Goal: Transaction & Acquisition: Purchase product/service

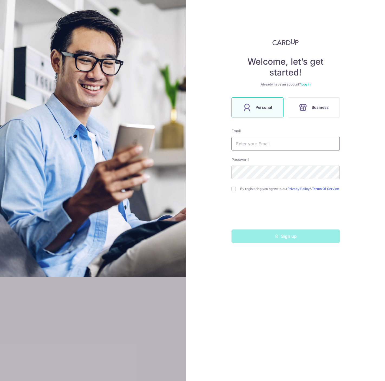
click at [299, 147] on input "text" at bounding box center [285, 144] width 108 height 14
click at [294, 142] on input "text" at bounding box center [285, 144] width 108 height 14
type input "belindajeen@gmail.com"
click at [219, 171] on div "Welcome, let’s get started! Already have an account? Log in Personal Business E…" at bounding box center [285, 190] width 199 height 381
click at [234, 189] on input "checkbox" at bounding box center [233, 189] width 4 height 4
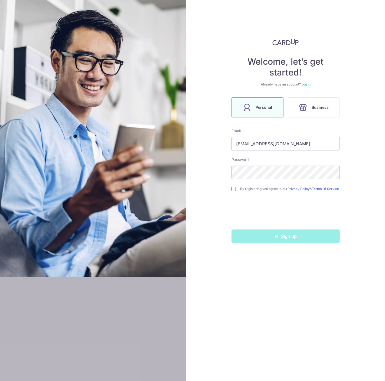
checkbox input "true"
click at [203, 173] on div "Welcome, let’s get started! Already have an account? Log in Personal Business E…" at bounding box center [285, 190] width 199 height 381
click at [255, 242] on button "Sign up" at bounding box center [285, 236] width 108 height 14
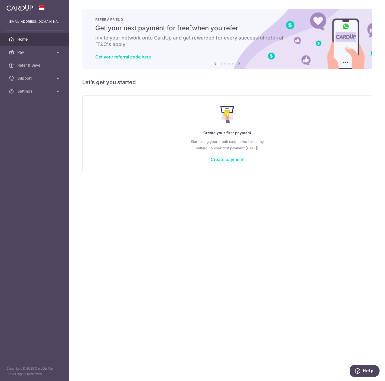
click at [233, 157] on link "Create payment" at bounding box center [226, 159] width 33 height 5
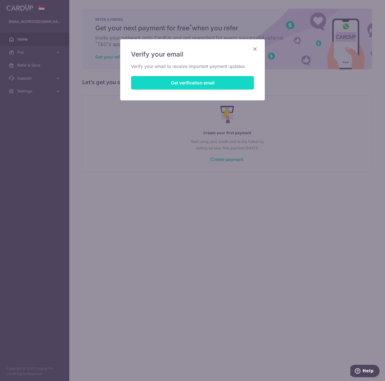
click at [223, 80] on button "Get verification email" at bounding box center [192, 83] width 123 height 14
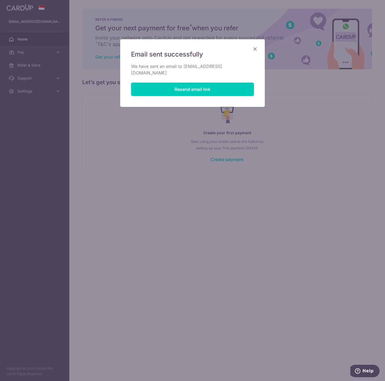
click at [254, 47] on icon "Close" at bounding box center [255, 48] width 6 height 7
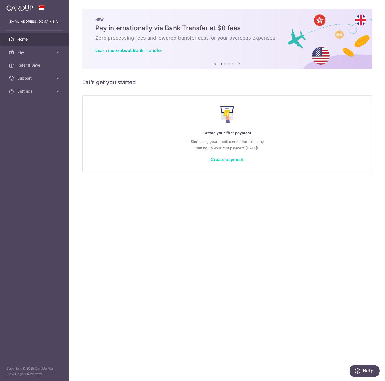
click at [223, 159] on link "Create payment" at bounding box center [226, 159] width 33 height 5
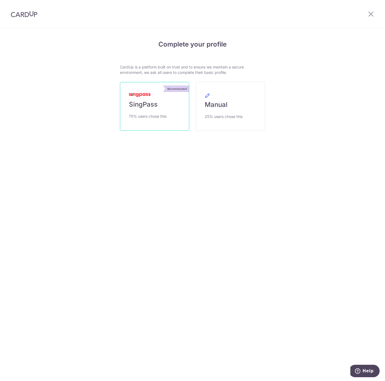
click at [148, 114] on span "75% users chose this" at bounding box center [148, 116] width 38 height 6
click at [151, 102] on span "SingPass" at bounding box center [143, 104] width 29 height 9
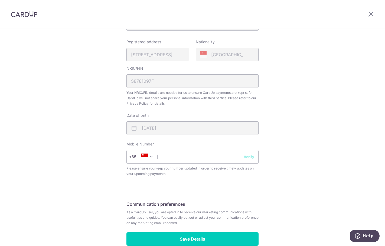
scroll to position [125, 0]
click at [187, 158] on input "text" at bounding box center [192, 157] width 132 height 14
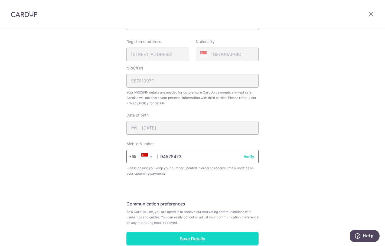
type input "94578473"
click at [198, 241] on input "Save Details" at bounding box center [192, 239] width 132 height 14
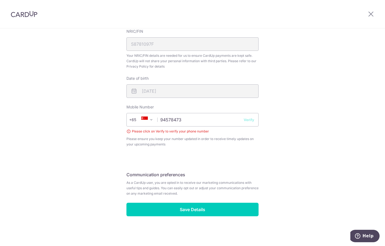
click at [251, 119] on button "Verify" at bounding box center [248, 119] width 11 height 5
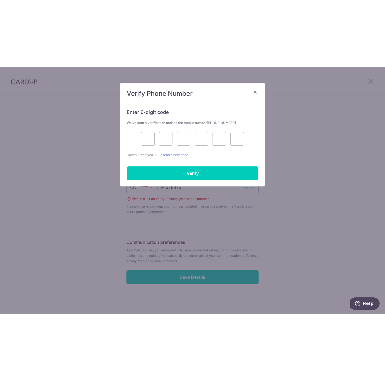
scroll to position [27, 0]
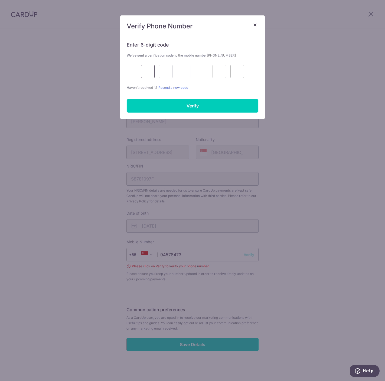
click at [148, 68] on input "text" at bounding box center [148, 72] width 14 height 14
type input "7"
type input "1"
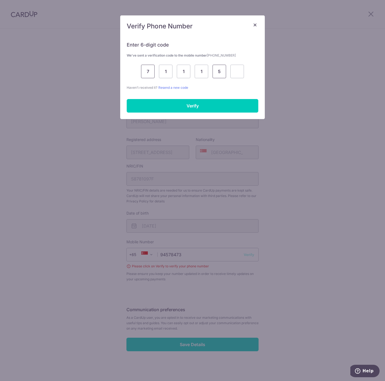
type input "5"
type input "9"
click at [196, 102] on input "Verify" at bounding box center [192, 106] width 131 height 14
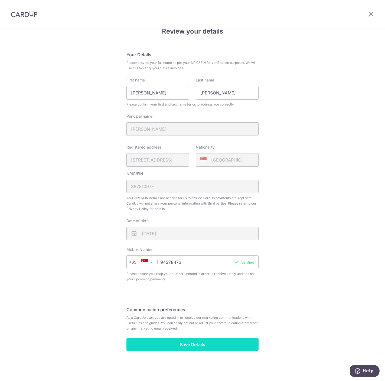
click at [230, 246] on input "Save Details" at bounding box center [192, 345] width 132 height 14
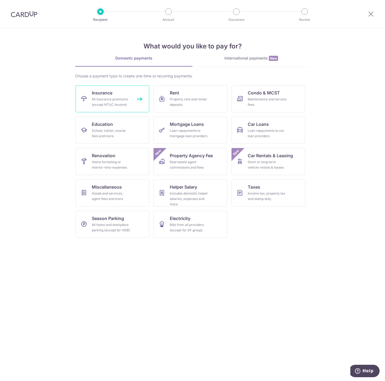
click at [114, 95] on link "Insurance All insurance premiums (except NTUC Income)" at bounding box center [112, 98] width 74 height 27
click at [291, 194] on link "Taxes Income tax, property tax and stamp duty" at bounding box center [268, 192] width 74 height 27
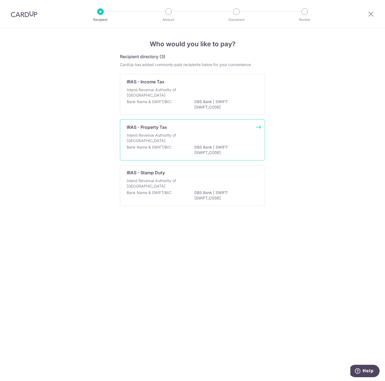
click at [169, 139] on p "Inland Revenue Authority of [GEOGRAPHIC_DATA]" at bounding box center [155, 138] width 57 height 11
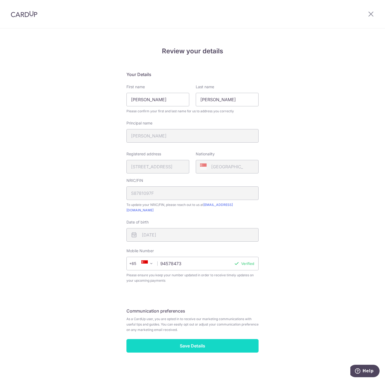
drag, startPoint x: 0, startPoint y: 0, endPoint x: 210, endPoint y: 334, distance: 394.4
click at [210, 339] on input "Save Details" at bounding box center [192, 346] width 132 height 14
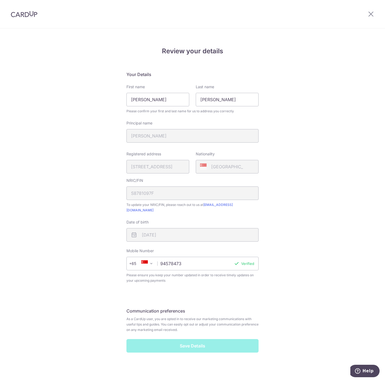
click at [179, 342] on div "Save Details" at bounding box center [192, 346] width 138 height 14
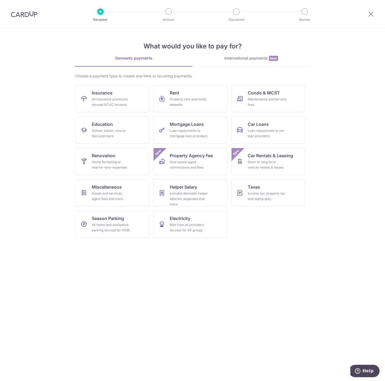
click at [25, 17] on img at bounding box center [24, 14] width 27 height 6
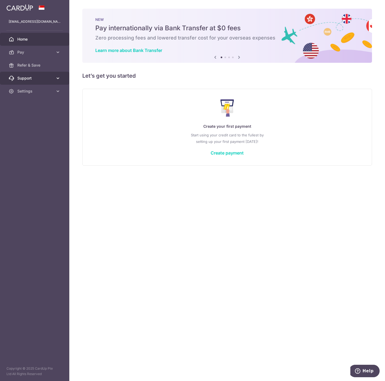
click at [56, 78] on icon at bounding box center [57, 77] width 5 height 5
click at [56, 129] on link "Settings" at bounding box center [34, 123] width 69 height 13
click at [32, 90] on span "FAQ" at bounding box center [35, 90] width 36 height 5
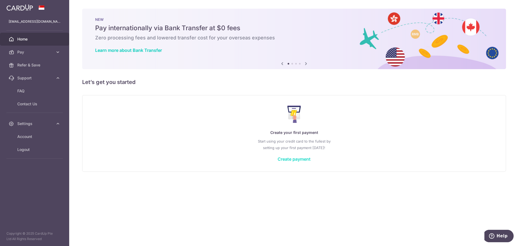
click at [300, 160] on link "Create payment" at bounding box center [294, 159] width 33 height 5
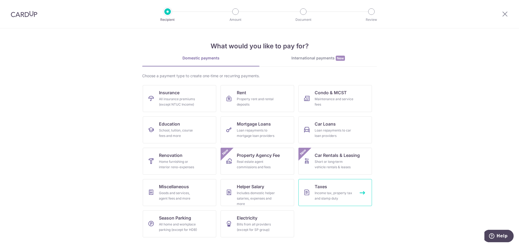
click at [341, 191] on div "Income tax, property tax and stamp duty" at bounding box center [334, 196] width 39 height 11
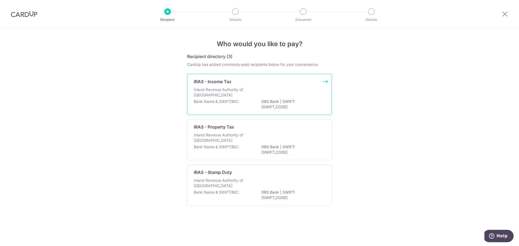
click at [262, 109] on p "DBS Bank | SWIFT: [SWIFT_CODE]" at bounding box center [292, 104] width 61 height 11
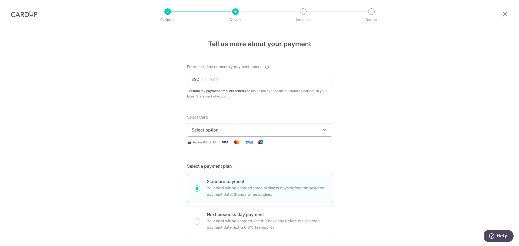
click at [231, 80] on input "text" at bounding box center [259, 80] width 145 height 14
click at [239, 76] on input "text" at bounding box center [259, 80] width 145 height 14
click at [221, 76] on input "text" at bounding box center [259, 80] width 145 height 14
type input "461.00"
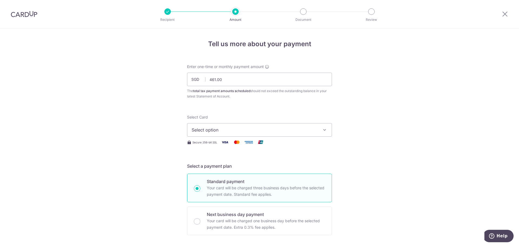
click at [226, 131] on span "Select option" at bounding box center [255, 130] width 126 height 6
click at [218, 144] on span "Add credit card" at bounding box center [264, 145] width 126 height 5
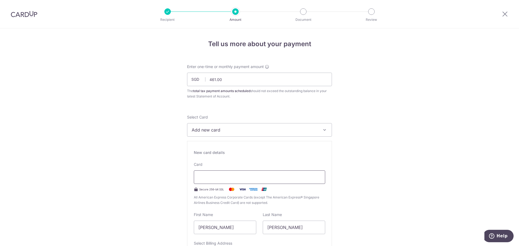
click at [231, 183] on div at bounding box center [259, 178] width 131 height 14
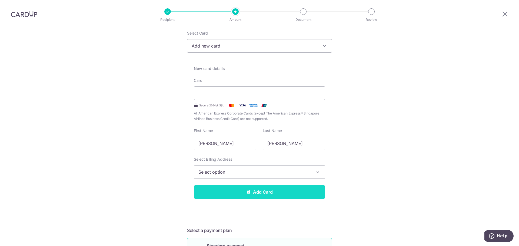
scroll to position [108, 0]
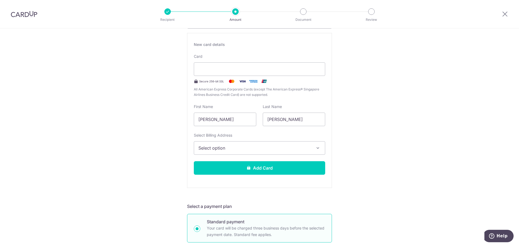
click at [245, 151] on span "Select option" at bounding box center [255, 148] width 113 height 6
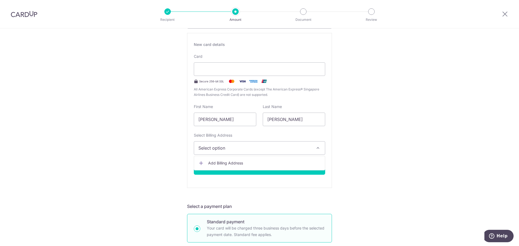
click at [243, 149] on span "Select option" at bounding box center [255, 148] width 113 height 6
click at [219, 148] on span "Select option" at bounding box center [255, 148] width 113 height 6
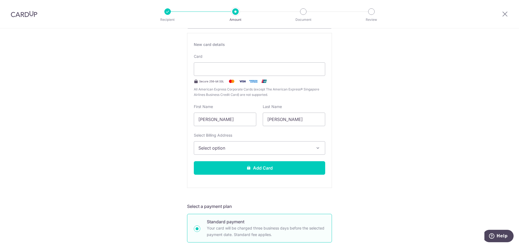
click at [222, 147] on span "Select option" at bounding box center [255, 148] width 113 height 6
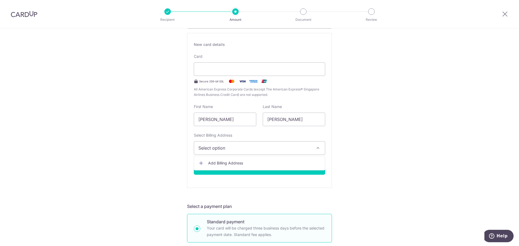
click at [222, 147] on span "Select option" at bounding box center [255, 148] width 113 height 6
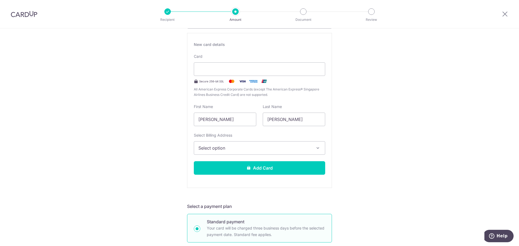
click at [317, 147] on icon "button" at bounding box center [317, 148] width 5 height 5
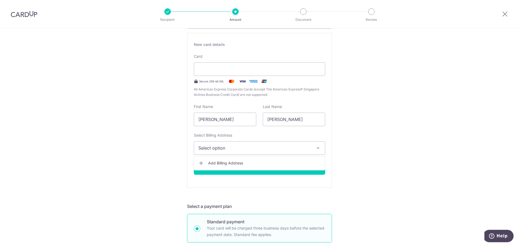
click at [295, 161] on span "Add Billing Address" at bounding box center [264, 163] width 113 height 5
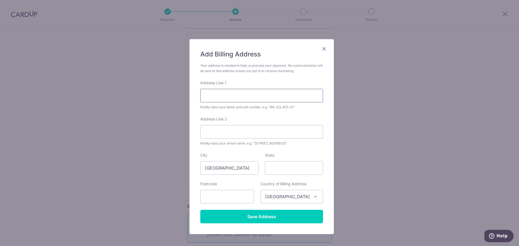
click at [233, 94] on input "Address Line 1" at bounding box center [261, 96] width 123 height 14
type input "309 SERANGOON AVENUE 2"
type input "#07-152"
type input "550309"
click at [238, 133] on input "#07-152" at bounding box center [261, 132] width 123 height 14
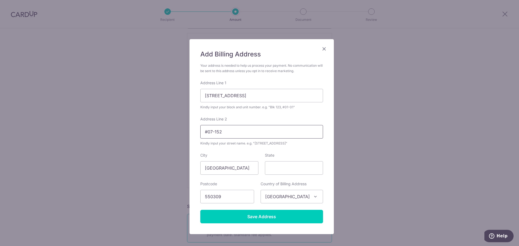
click at [238, 133] on input "#07-152" at bounding box center [261, 132] width 123 height 14
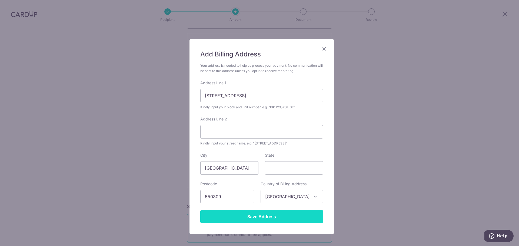
click at [292, 218] on input "Save Address" at bounding box center [261, 217] width 123 height 14
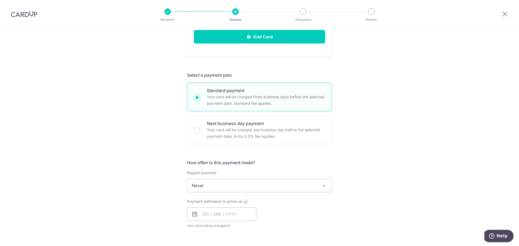
scroll to position [270, 0]
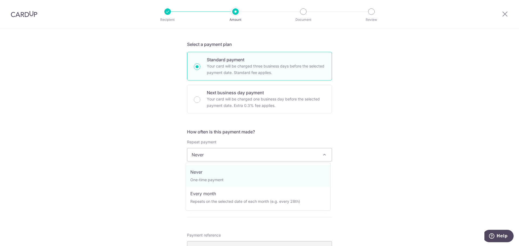
click at [224, 156] on span "Never" at bounding box center [259, 154] width 144 height 13
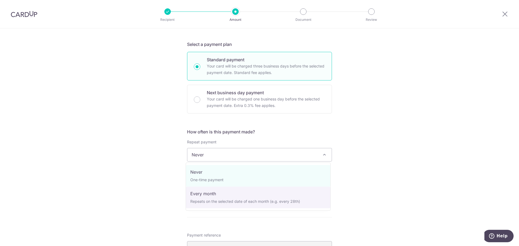
select select "3"
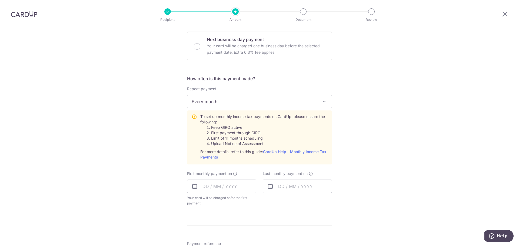
scroll to position [325, 0]
click at [92, 131] on div "Tell us more about your payment Enter one-time or monthly payment amount SGD 46…" at bounding box center [259, 60] width 519 height 712
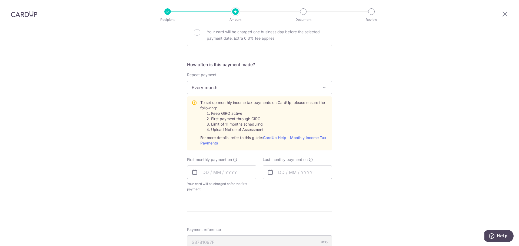
scroll to position [352, 0]
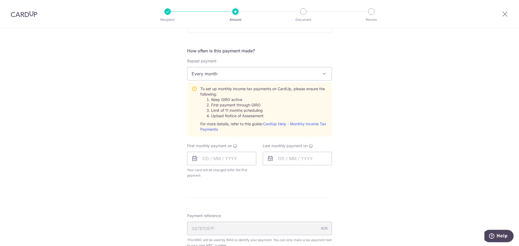
click at [272, 70] on span "Every month" at bounding box center [259, 73] width 144 height 13
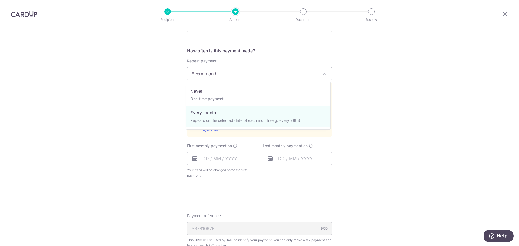
click at [272, 70] on span "Every month" at bounding box center [259, 73] width 144 height 13
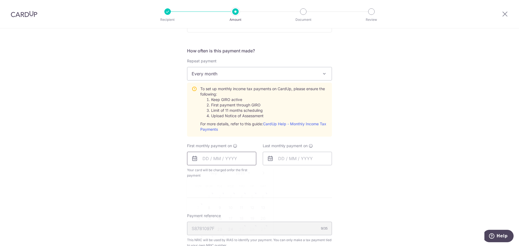
click at [237, 160] on input "text" at bounding box center [221, 159] width 69 height 14
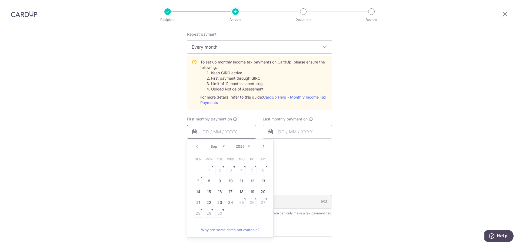
scroll to position [379, 0]
click at [263, 193] on link "20" at bounding box center [263, 191] width 9 height 9
type input "[DATE]"
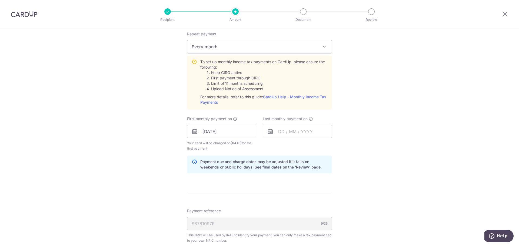
click at [270, 132] on icon at bounding box center [270, 131] width 6 height 6
click at [273, 133] on input "text" at bounding box center [297, 132] width 69 height 14
click at [296, 147] on select "Sep Oct Nov Dec" at bounding box center [293, 146] width 14 height 4
click at [324, 146] on select "2025 2026" at bounding box center [319, 146] width 14 height 4
click at [295, 147] on select "Jan Feb Mar Apr May Jun Jul Aug Sep Oct" at bounding box center [293, 146] width 14 height 4
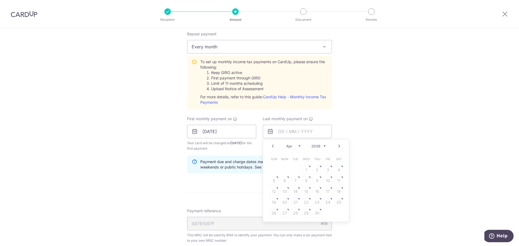
click at [314, 189] on table "Sun Mon Tue Wed Thu Fri Sat 1 2 3 4 5 6 7 8 9 10 11 12 13 14 15 16 17 18 19 20 …" at bounding box center [307, 186] width 76 height 65
click at [308, 189] on table "Sun Mon Tue Wed Thu Fri Sat 1 2 3 4 5 6 7 8 9 10 11 12 13 14 15 16 17 18 19 20 …" at bounding box center [307, 186] width 76 height 65
click at [297, 185] on table "Sun Mon Tue Wed Thu Fri Sat 1 2 3 4 5 6 7 8 9 10 11 12 13 14 15 16 17 18 19 20 …" at bounding box center [307, 186] width 76 height 65
click at [286, 183] on table "Sun Mon Tue Wed Thu Fri Sat 1 2 3 4 5 6 7 8 9 10 11 12 13 14 15 16 17 18 19 20 …" at bounding box center [307, 186] width 76 height 65
click at [281, 192] on table "Sun Mon Tue Wed Thu Fri Sat 1 2 3 4 5 6 7 8 9 10 11 12 13 14 15 16 17 18 19 20 …" at bounding box center [307, 186] width 76 height 65
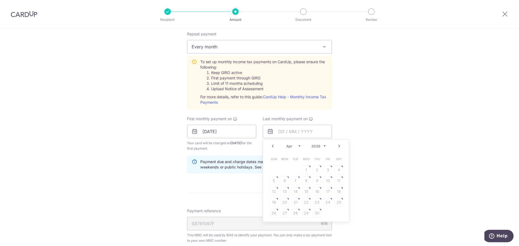
click at [298, 147] on select "Jan Feb Mar Apr May Jun Jul Aug Sep Oct" at bounding box center [293, 146] width 14 height 4
click at [336, 148] on link "Next" at bounding box center [339, 146] width 6 height 6
click at [314, 197] on table "Sun Mon Tue Wed Thu Fri Sat 1 2 3 4 5 6 7 8 9 10 11 12 13 14 15 16 17 18 19 20 …" at bounding box center [307, 186] width 76 height 65
click at [314, 191] on table "Sun Mon Tue Wed Thu Fri Sat 1 2 3 4 5 6 7 8 9 10 11 12 13 14 15 16 17 18 19 20 …" at bounding box center [307, 186] width 76 height 65
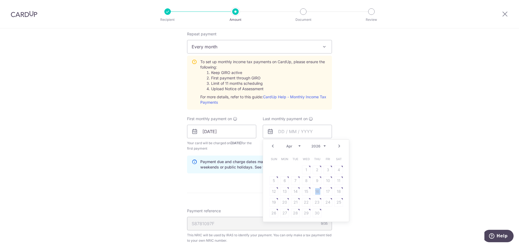
click at [314, 191] on table "Sun Mon Tue Wed Thu Fri Sat 1 2 3 4 5 6 7 8 9 10 11 12 13 14 15 16 17 18 19 20 …" at bounding box center [307, 186] width 76 height 65
drag, startPoint x: 314, startPoint y: 191, endPoint x: 309, endPoint y: 193, distance: 6.3
click at [313, 192] on table "Sun Mon Tue Wed Thu Fri Sat 1 2 3 4 5 6 7 8 9 10 11 12 13 14 15 16 17 18 19 20 …" at bounding box center [307, 186] width 76 height 65
click at [293, 197] on table "Sun Mon Tue Wed Thu Fri Sat 1 2 3 4 5 6 7 8 9 10 11 12 13 14 15 16 17 18 19 20 …" at bounding box center [307, 186] width 76 height 65
click at [273, 144] on link "Prev" at bounding box center [273, 146] width 6 height 6
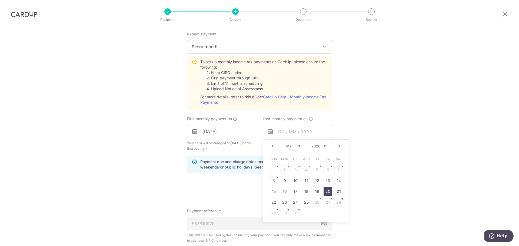
click at [329, 193] on link "20" at bounding box center [328, 191] width 9 height 9
type input "[DATE]"
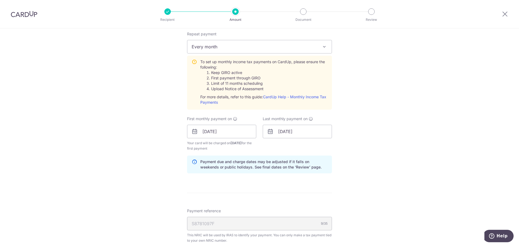
click at [410, 179] on div "Tell us more about your payment Enter one-time or monthly payment amount SGD 46…" at bounding box center [259, 17] width 519 height 735
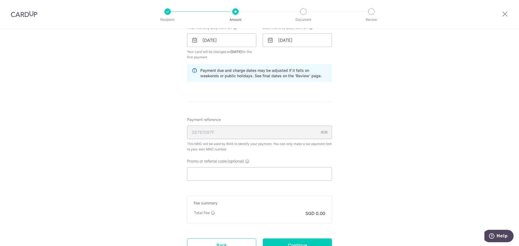
scroll to position [487, 0]
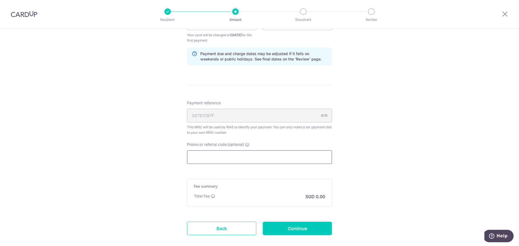
click at [234, 159] on input "Promo or referral code (optional)" at bounding box center [259, 158] width 145 height 14
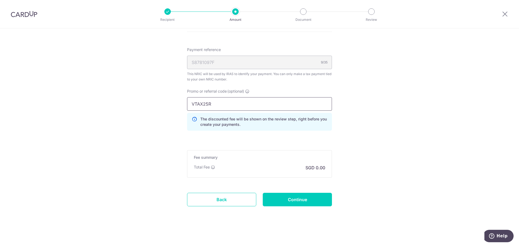
scroll to position [541, 0]
type input "VTAX25R"
click at [294, 196] on input "Continue" at bounding box center [297, 199] width 69 height 14
type input "Create Schedule"
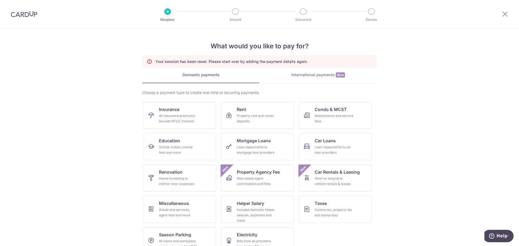
click at [176, 64] on p "Your session has been reset. Please start over by adding the payment details ag…" at bounding box center [232, 61] width 153 height 5
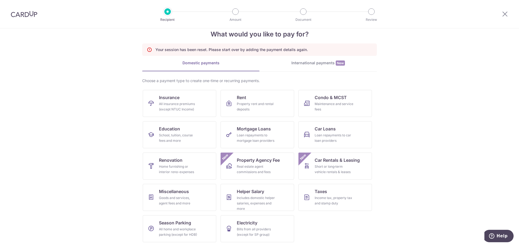
scroll to position [12, 0]
click at [317, 200] on div "Income tax, property tax and stamp duty" at bounding box center [334, 200] width 39 height 11
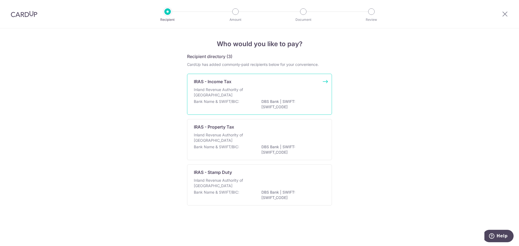
click at [284, 97] on div "Inland Revenue Authority of [GEOGRAPHIC_DATA]" at bounding box center [259, 93] width 131 height 12
click at [271, 92] on div "Inland Revenue Authority of Singapore" at bounding box center [259, 93] width 131 height 12
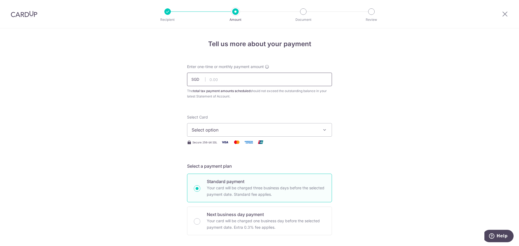
type input "461.00"
click at [215, 135] on button "Select option" at bounding box center [259, 130] width 145 height 14
click at [216, 131] on span "Select option" at bounding box center [255, 130] width 126 height 6
click at [208, 144] on span "Add credit card" at bounding box center [264, 145] width 126 height 5
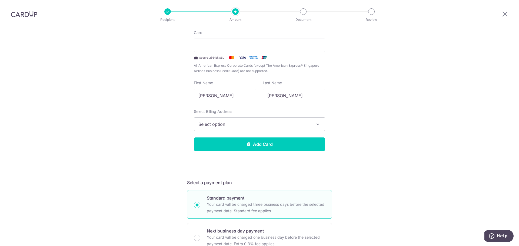
scroll to position [135, 0]
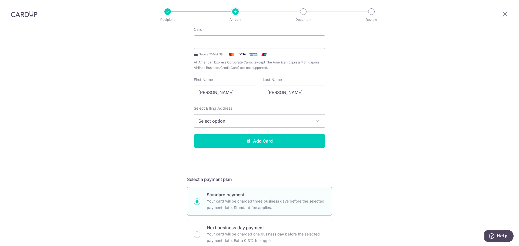
click at [272, 126] on button "Select option" at bounding box center [259, 121] width 131 height 14
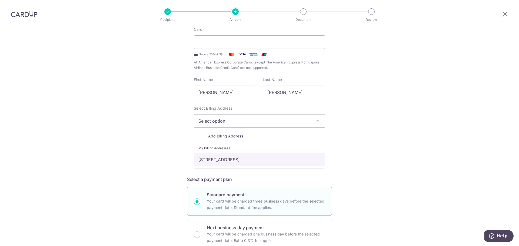
click at [247, 158] on link "[STREET_ADDRESS]" at bounding box center [259, 159] width 131 height 13
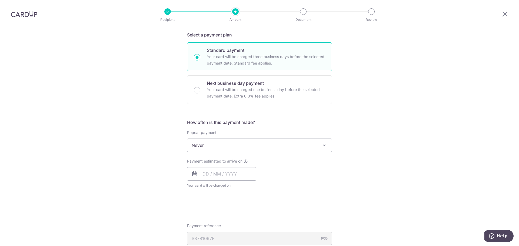
scroll to position [297, 0]
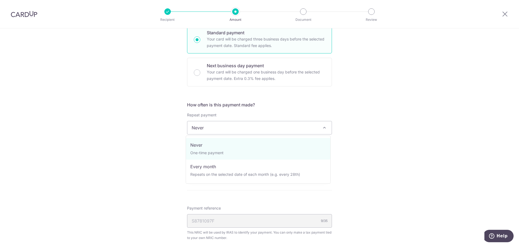
click at [230, 127] on span "Never" at bounding box center [259, 127] width 144 height 13
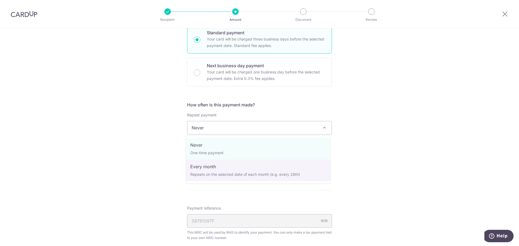
select select "3"
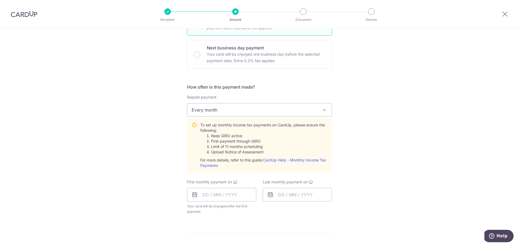
scroll to position [379, 0]
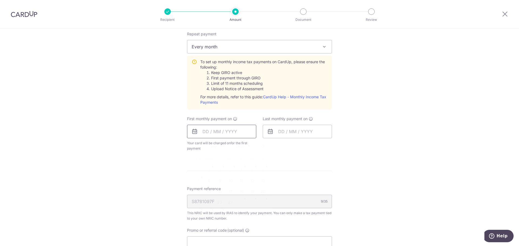
click at [223, 131] on input "text" at bounding box center [221, 132] width 69 height 14
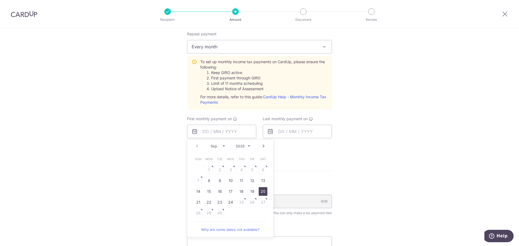
click at [259, 194] on link "20" at bounding box center [263, 191] width 9 height 9
type input "[DATE]"
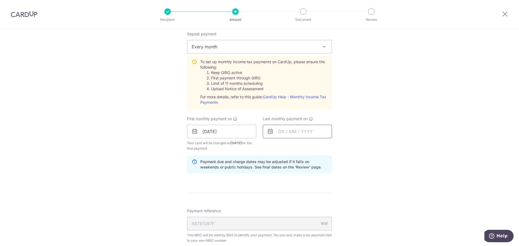
click at [301, 128] on input "text" at bounding box center [297, 132] width 69 height 14
click at [323, 147] on select "2025 2026" at bounding box center [319, 146] width 14 height 4
click at [296, 148] on div "Jan Feb Mar Apr May Jun Jul Aug Sep Oct 2025 2026" at bounding box center [305, 146] width 39 height 5
click at [296, 147] on select "Jan Feb Mar Apr May Jun Jul Aug Sep Oct" at bounding box center [293, 146] width 14 height 4
click at [326, 191] on link "20" at bounding box center [328, 191] width 9 height 9
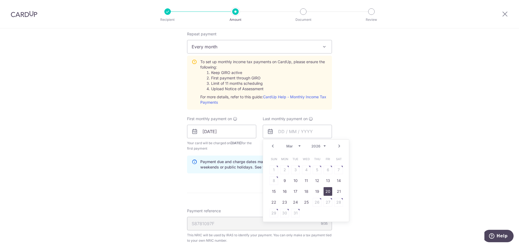
type input "20/03/2026"
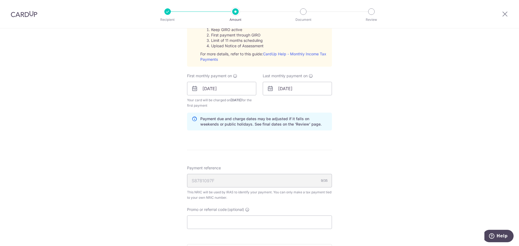
scroll to position [460, 0]
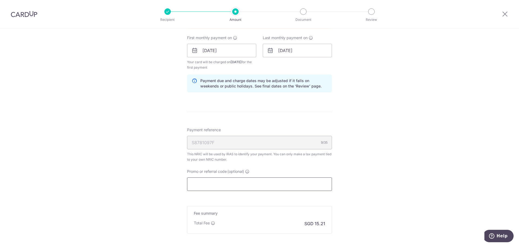
click at [281, 187] on input "Promo or referral code (optional)" at bounding box center [259, 185] width 145 height 14
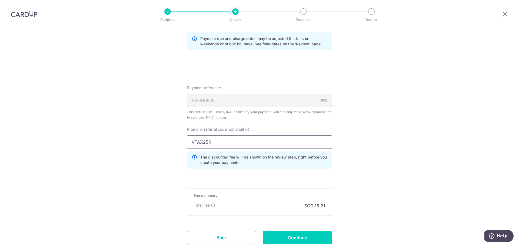
scroll to position [541, 0]
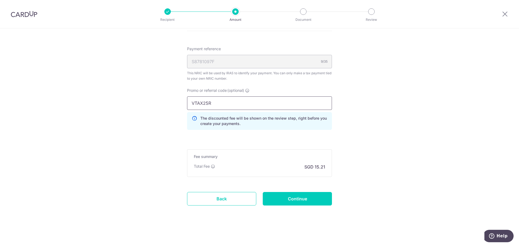
type input "VTAX25R"
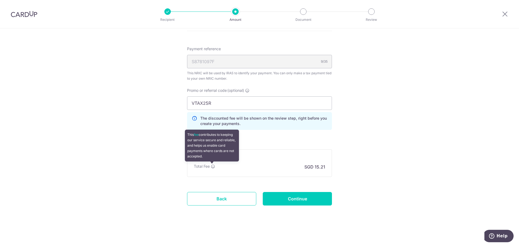
click at [213, 167] on icon at bounding box center [213, 166] width 4 height 4
click at [212, 168] on icon at bounding box center [213, 166] width 4 height 4
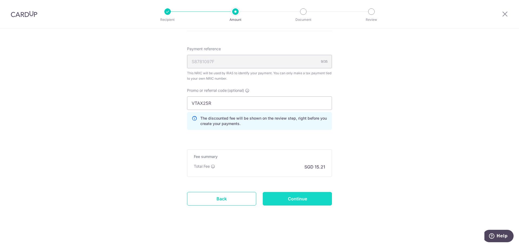
click at [306, 196] on input "Continue" at bounding box center [297, 199] width 69 height 14
type input "Create Schedule"
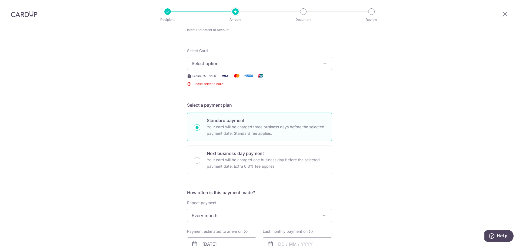
scroll to position [44, 0]
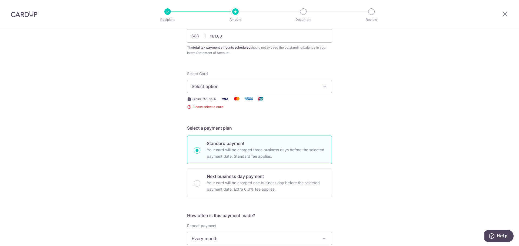
click at [259, 86] on span "Select option" at bounding box center [255, 86] width 126 height 6
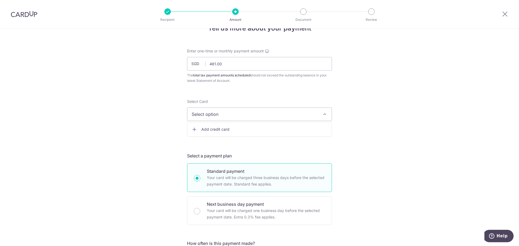
scroll to position [0, 0]
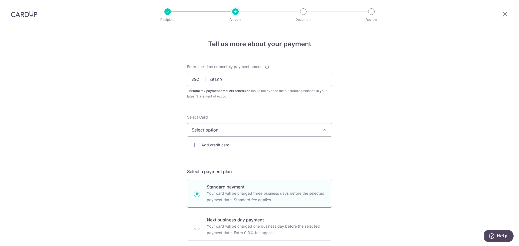
click at [236, 145] on span "Add credit card" at bounding box center [264, 145] width 126 height 5
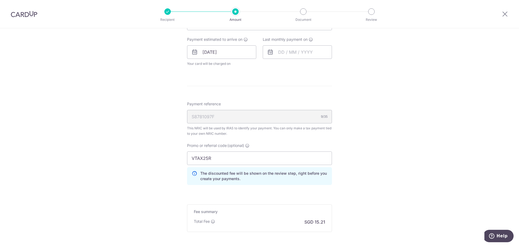
scroll to position [433, 0]
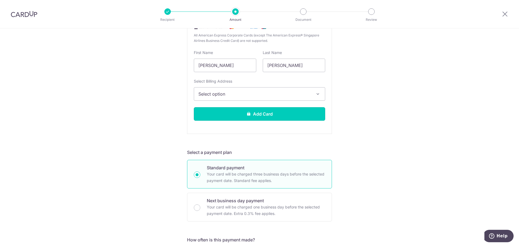
click at [260, 107] on button "Add Card" at bounding box center [259, 114] width 131 height 14
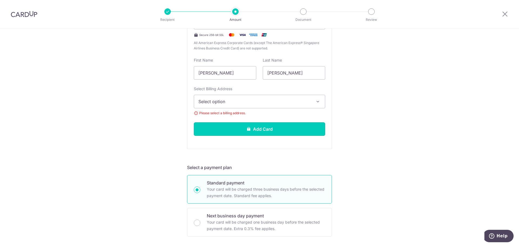
scroll to position [170, 0]
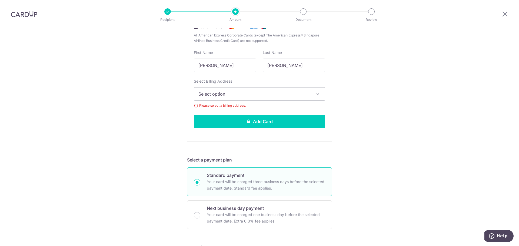
click at [251, 95] on span "Select option" at bounding box center [255, 94] width 113 height 6
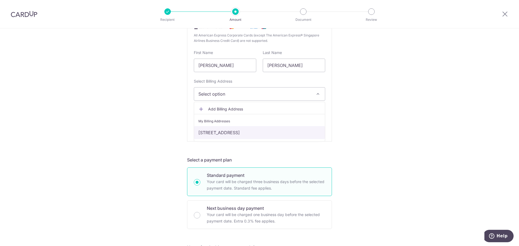
click at [251, 131] on link "[STREET_ADDRESS]" at bounding box center [259, 132] width 131 height 13
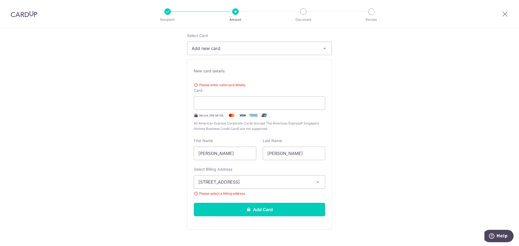
scroll to position [89, 0]
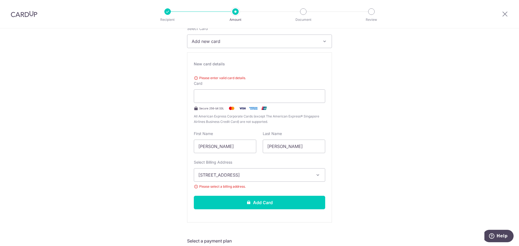
click at [244, 39] on span "Add new card" at bounding box center [255, 41] width 126 height 6
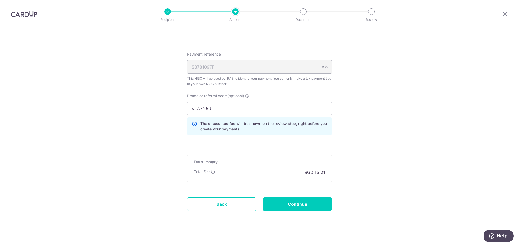
scroll to position [465, 0]
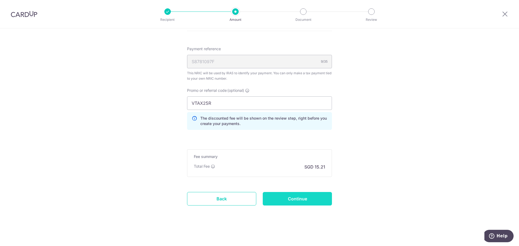
click at [296, 206] on input "Continue" at bounding box center [297, 199] width 69 height 14
type input "Create Schedule"
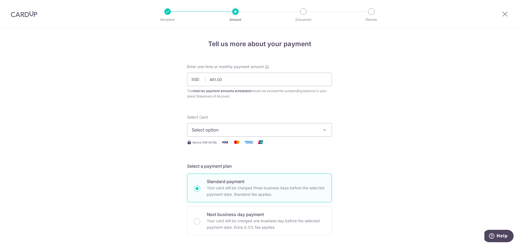
click at [310, 134] on button "Select option" at bounding box center [259, 130] width 145 height 14
click at [214, 123] on button "Select option" at bounding box center [259, 130] width 145 height 14
click at [207, 147] on span "Add credit card" at bounding box center [264, 145] width 126 height 5
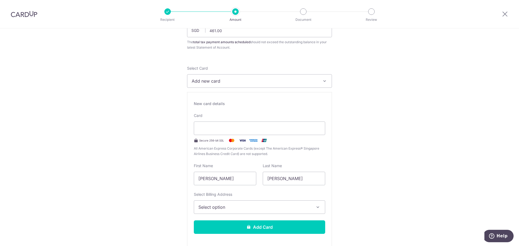
scroll to position [81, 0]
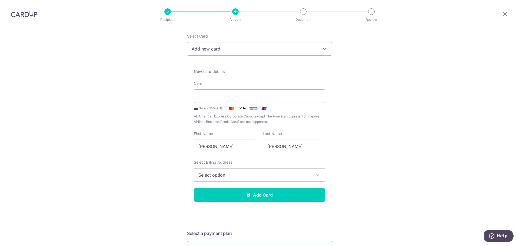
click at [224, 148] on input "[PERSON_NAME]" at bounding box center [225, 147] width 62 height 14
type input "Ding Chg+uen"
type input "+++"
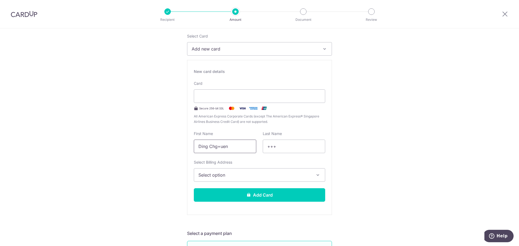
drag, startPoint x: 226, startPoint y: 146, endPoint x: 216, endPoint y: 145, distance: 10.3
click at [216, 145] on input "Ding Chg+uen" at bounding box center [225, 147] width 62 height 14
type input "[PERSON_NAME]"
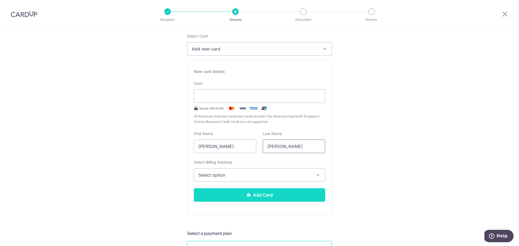
type input "Wong"
click at [247, 196] on icon at bounding box center [249, 195] width 4 height 4
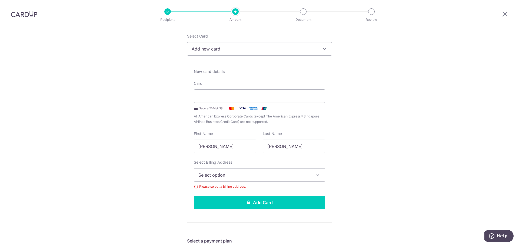
click at [254, 175] on span "Select option" at bounding box center [255, 175] width 113 height 6
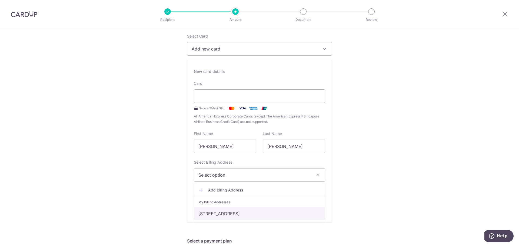
click at [243, 212] on link "[STREET_ADDRESS]" at bounding box center [259, 213] width 131 height 13
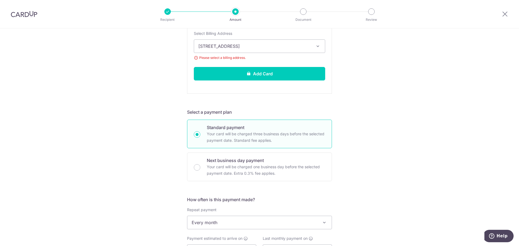
scroll to position [162, 0]
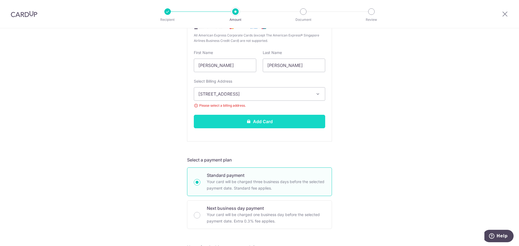
click at [276, 124] on button "Add Card" at bounding box center [259, 122] width 131 height 14
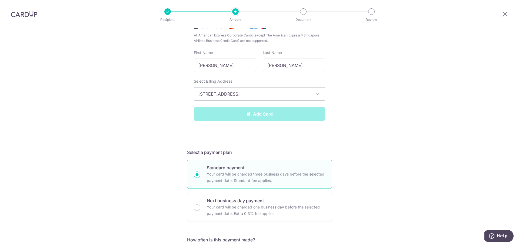
click at [264, 114] on div "Add Card" at bounding box center [260, 114] width 138 height 14
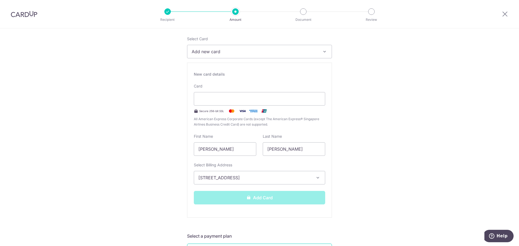
scroll to position [38, 0]
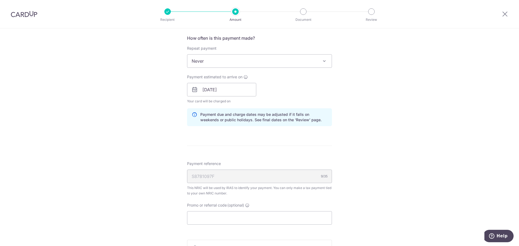
scroll to position [198, 0]
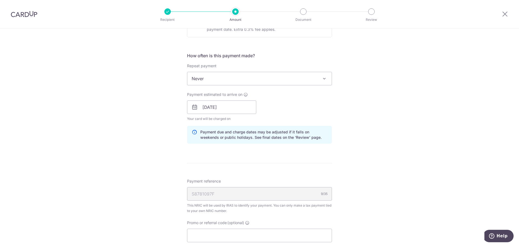
click at [319, 80] on span "Never" at bounding box center [259, 78] width 144 height 13
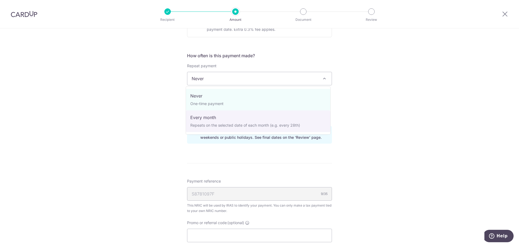
select select "3"
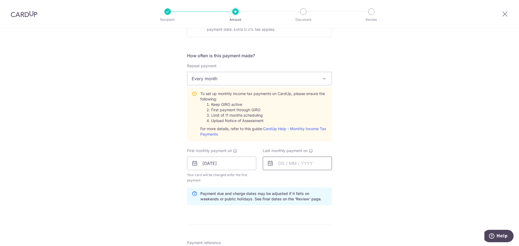
click at [296, 162] on input "text" at bounding box center [297, 164] width 69 height 14
click at [336, 178] on link "Next" at bounding box center [339, 178] width 6 height 6
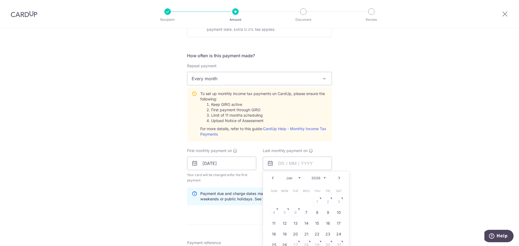
click at [336, 178] on link "Next" at bounding box center [339, 178] width 6 height 6
click at [327, 223] on link "20" at bounding box center [328, 223] width 9 height 9
type input "[DATE]"
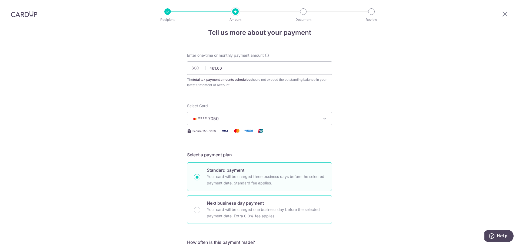
scroll to position [0, 0]
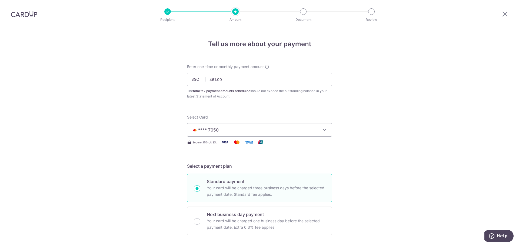
drag, startPoint x: 21, startPoint y: 15, endPoint x: 276, endPoint y: 25, distance: 255.0
click at [21, 15] on img at bounding box center [24, 14] width 27 height 6
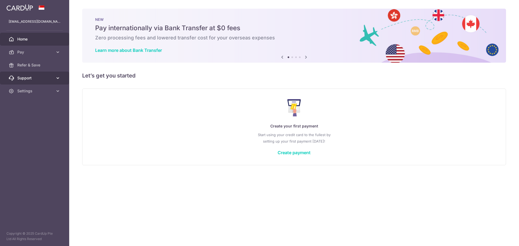
click at [45, 82] on link "Support" at bounding box center [34, 78] width 69 height 13
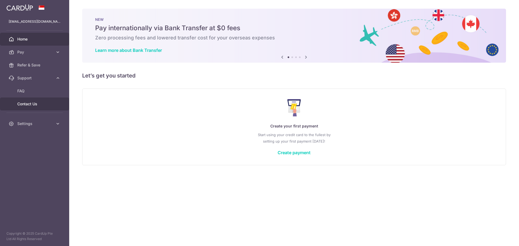
click at [34, 105] on span "Contact Us" at bounding box center [35, 103] width 36 height 5
